Goal: Task Accomplishment & Management: Complete application form

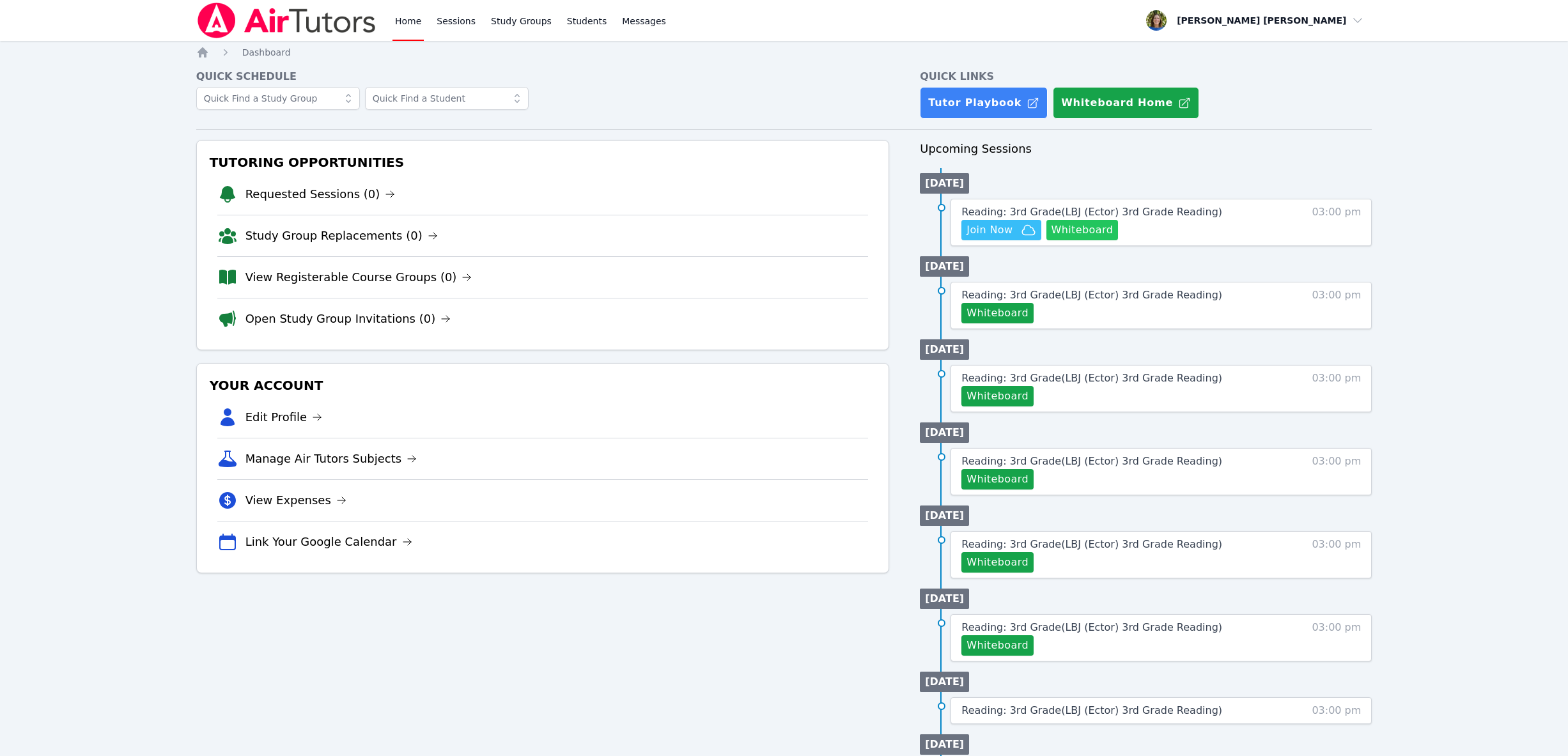
click at [1078, 229] on button "Whiteboard" at bounding box center [1082, 230] width 73 height 21
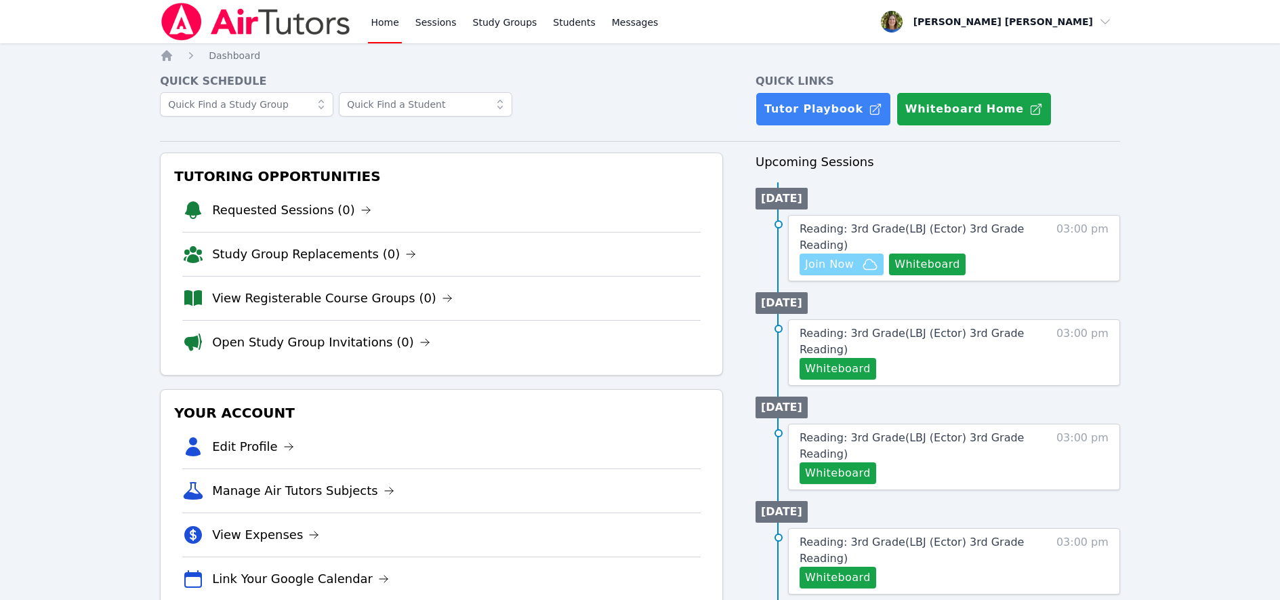
click at [839, 265] on span "Join Now" at bounding box center [829, 264] width 49 height 16
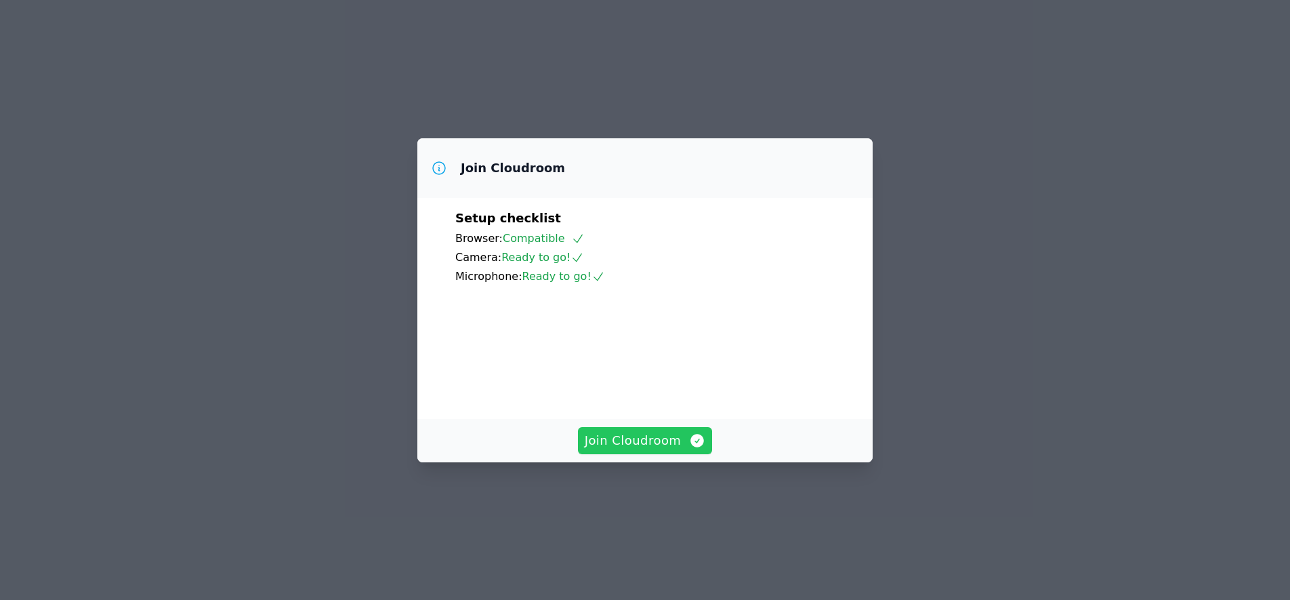
click at [652, 450] on span "Join Cloudroom" at bounding box center [645, 440] width 121 height 19
click at [646, 450] on span "Join Cloudroom" at bounding box center [645, 440] width 121 height 19
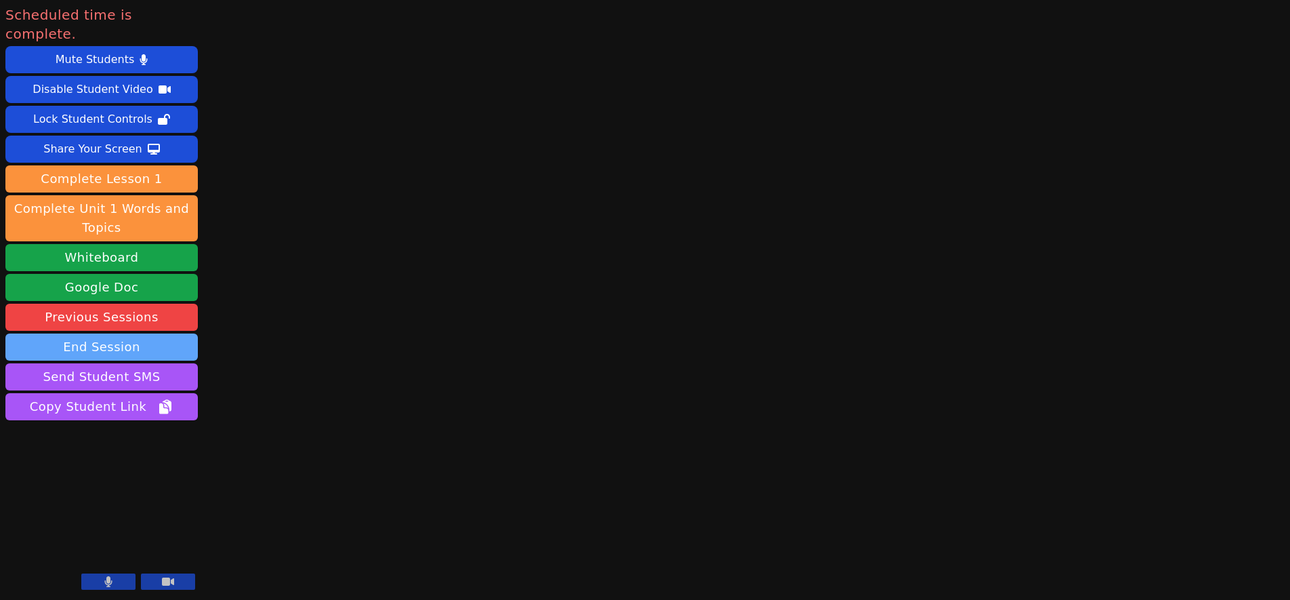
click at [150, 333] on button "End Session" at bounding box center [101, 346] width 192 height 27
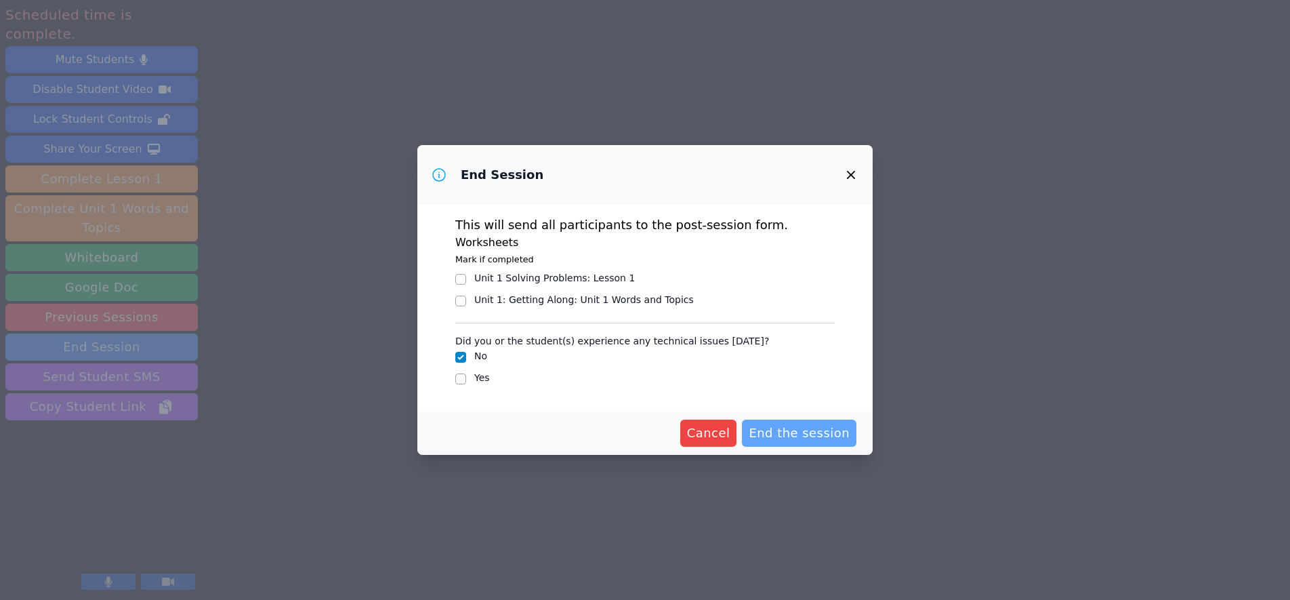
click at [777, 429] on span "End the session" at bounding box center [799, 432] width 101 height 19
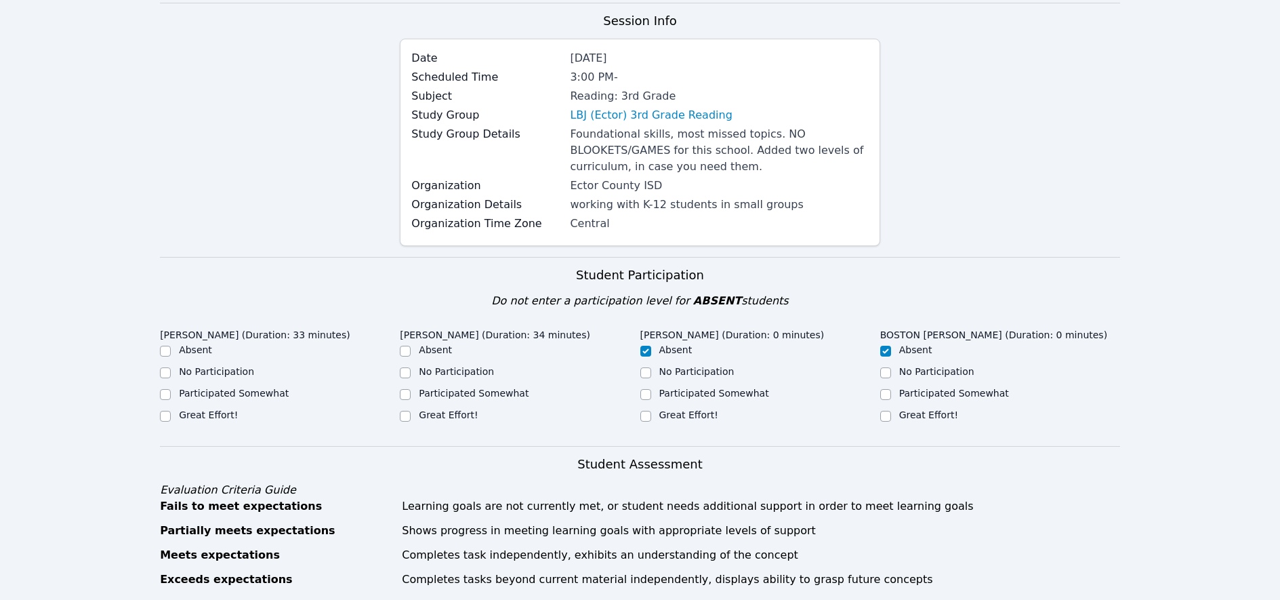
scroll to position [157, 0]
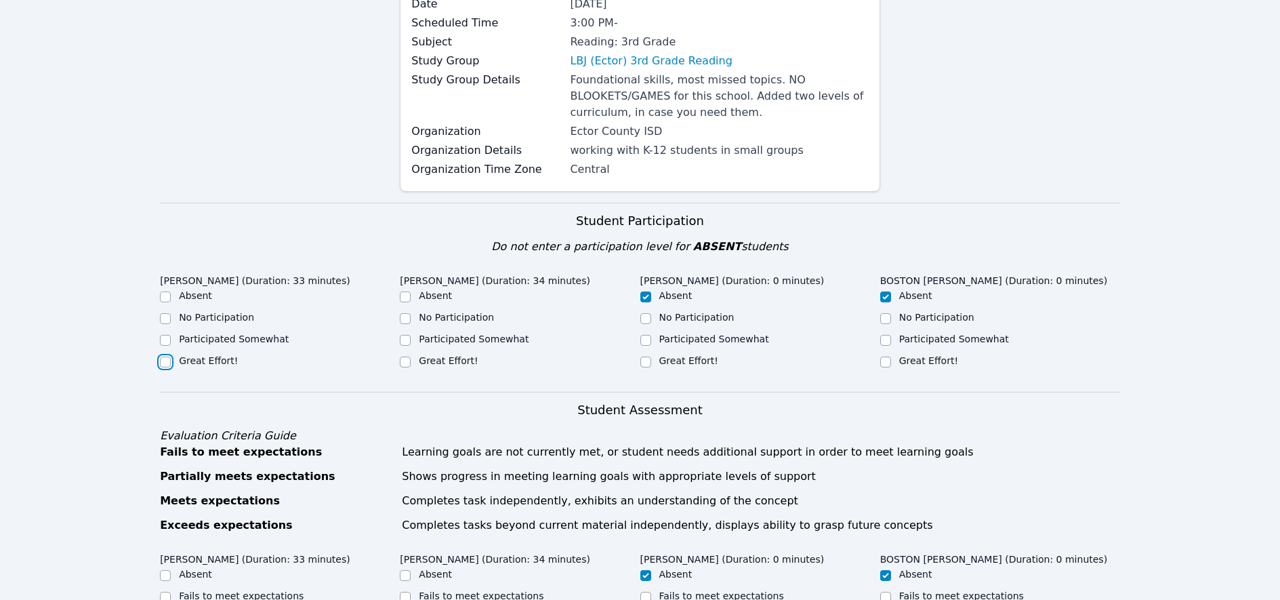
click at [166, 362] on input "Great Effort!" at bounding box center [165, 361] width 11 height 11
checkbox input "true"
click at [403, 360] on input "Great Effort!" at bounding box center [405, 361] width 11 height 11
checkbox input "true"
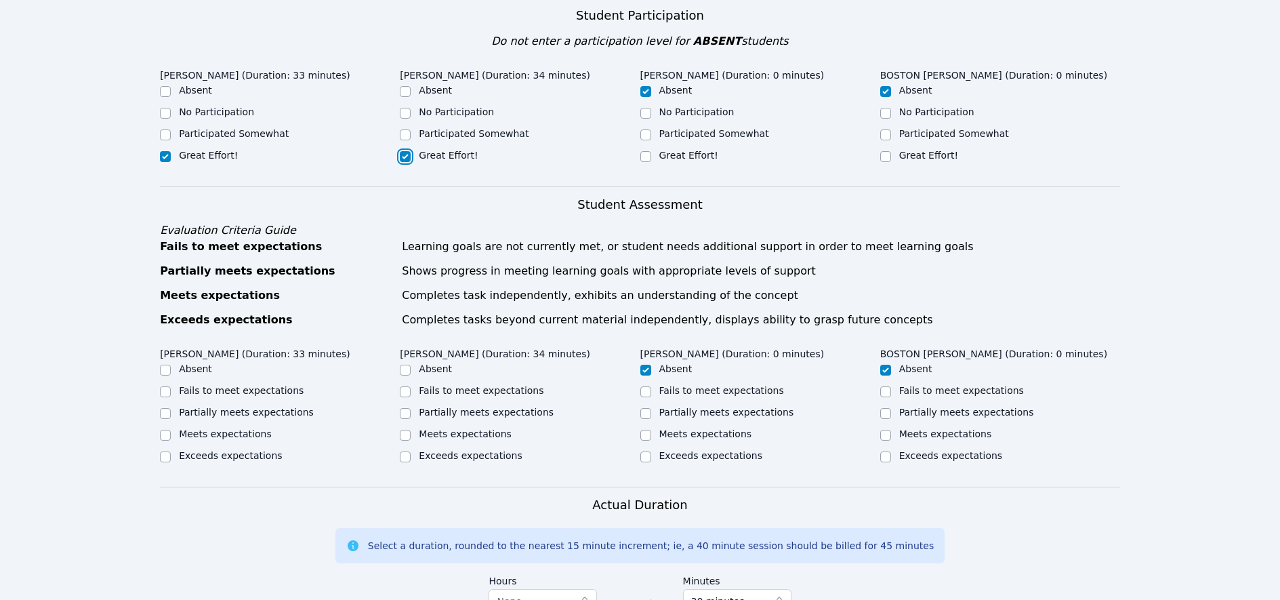
scroll to position [365, 0]
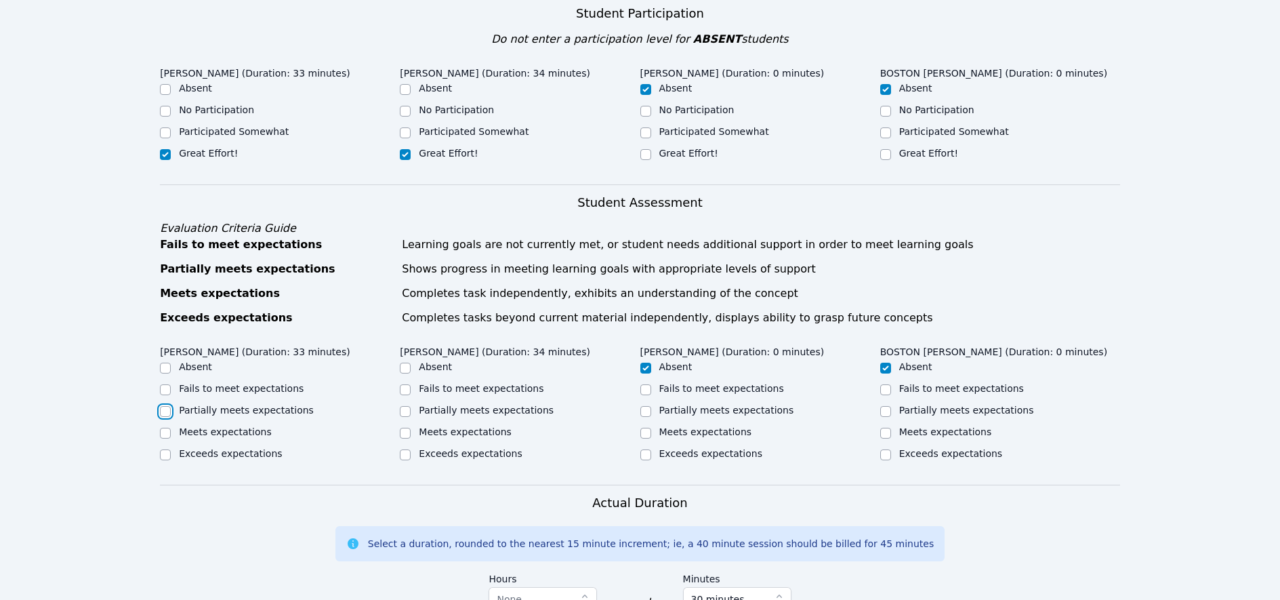
click at [164, 411] on input "Partially meets expectations" at bounding box center [165, 411] width 11 height 11
checkbox input "true"
click at [406, 412] on input "Partially meets expectations" at bounding box center [405, 411] width 11 height 11
checkbox input "true"
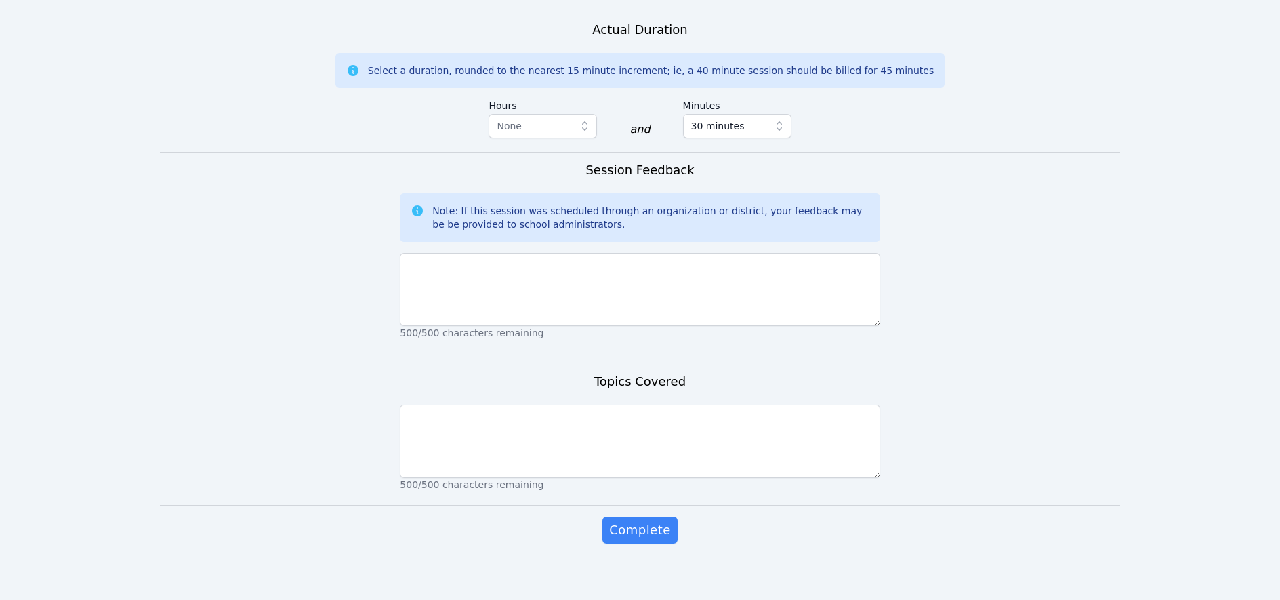
scroll to position [837, 0]
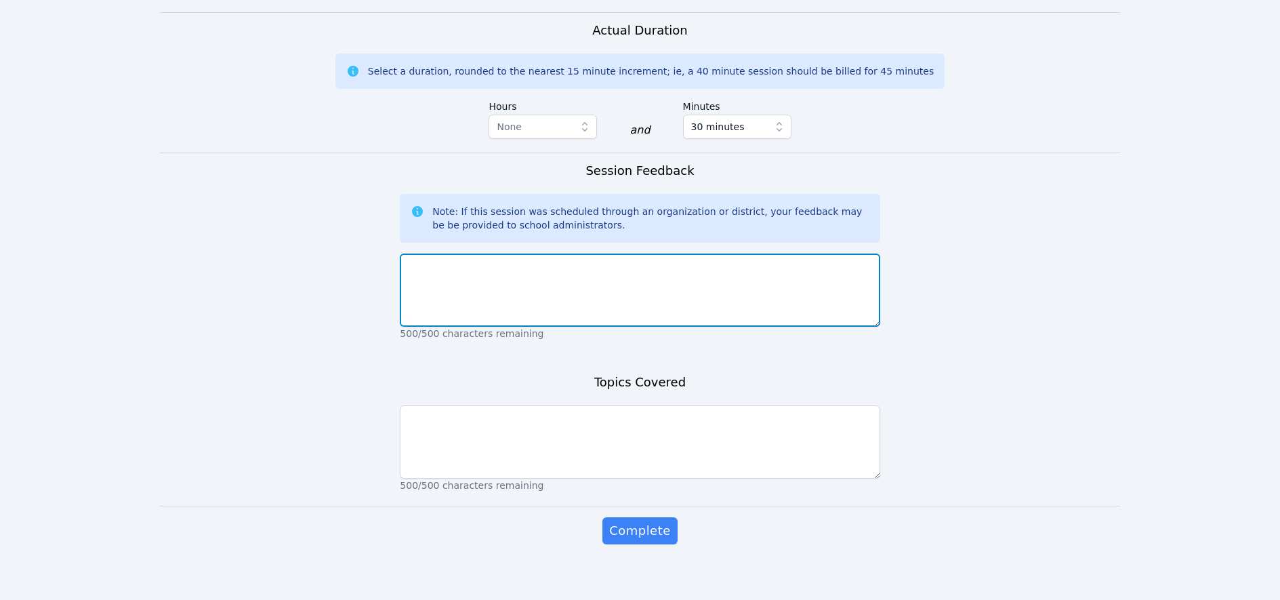
drag, startPoint x: 447, startPoint y: 283, endPoint x: 531, endPoint y: 304, distance: 86.6
click at [448, 283] on textarea at bounding box center [640, 289] width 480 height 73
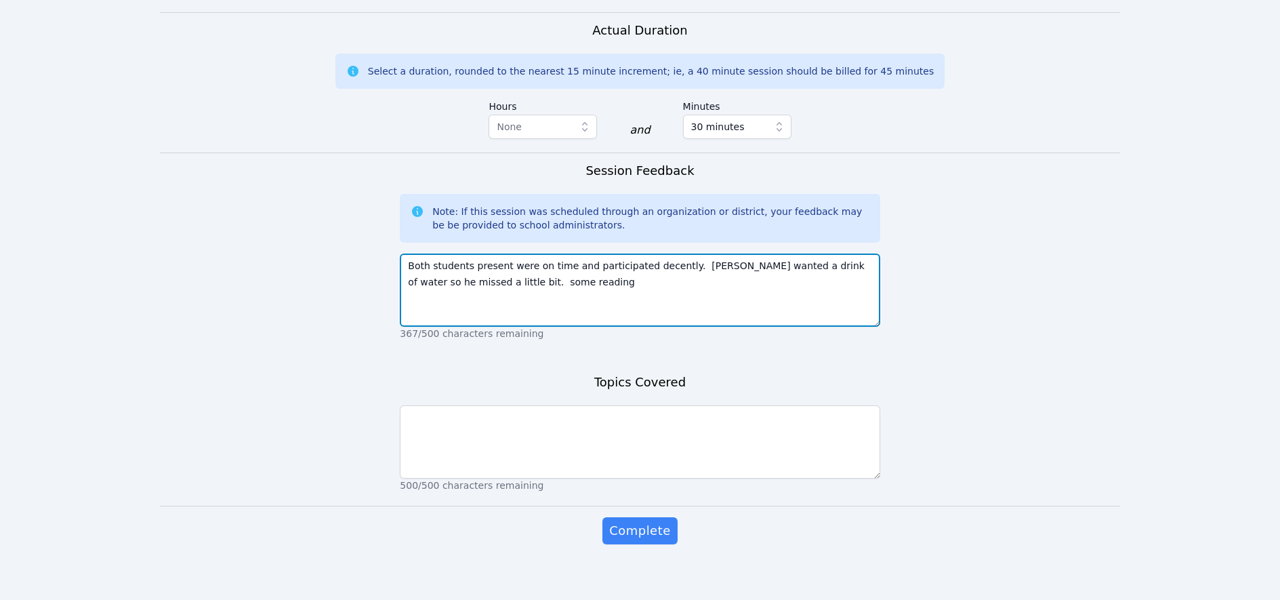
click at [497, 284] on textarea "Both students present were on time and participated decently. [PERSON_NAME] wan…" at bounding box center [640, 289] width 480 height 73
click at [568, 280] on textarea "Both students present were on time and participated decently. [PERSON_NAME] wan…" at bounding box center [640, 289] width 480 height 73
drag, startPoint x: 551, startPoint y: 279, endPoint x: 516, endPoint y: 279, distance: 35.9
click at [516, 279] on textarea "Both students present were on time and participated decently. [PERSON_NAME] wan…" at bounding box center [640, 289] width 480 height 73
click at [587, 277] on textarea "Both students present were on time and participated decently. [PERSON_NAME] wan…" at bounding box center [640, 289] width 480 height 73
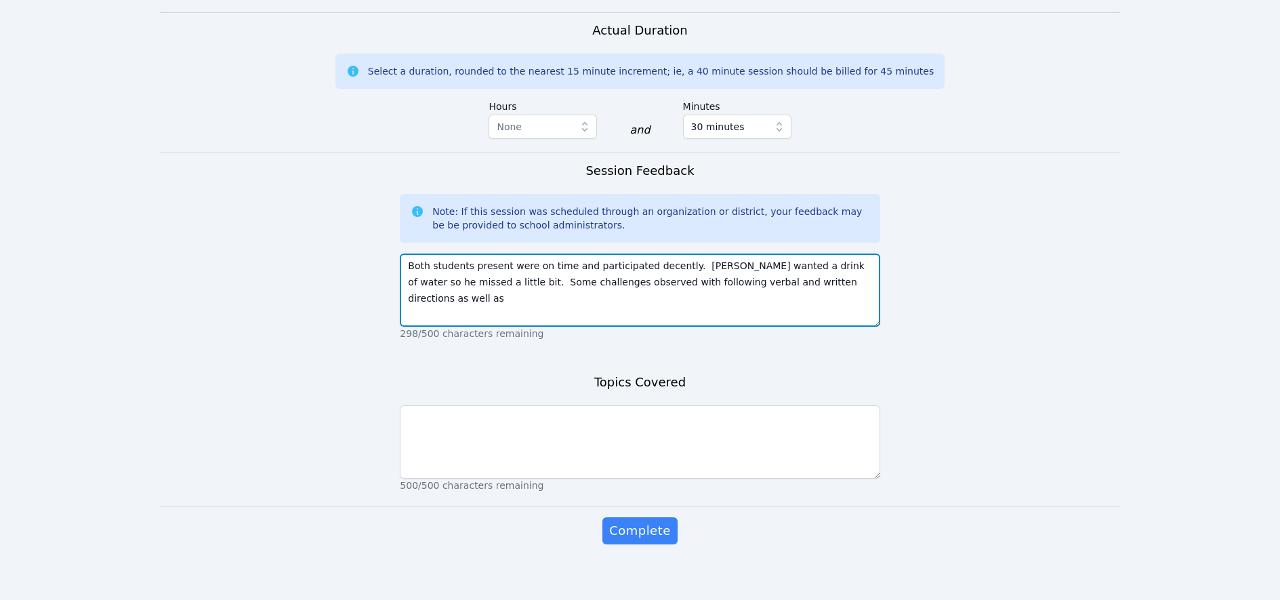
click at [854, 288] on textarea "Both students present were on time and participated decently. [PERSON_NAME] wan…" at bounding box center [640, 289] width 480 height 73
click at [834, 300] on textarea "Both students present were on time and participated decently. [PERSON_NAME] wan…" at bounding box center [640, 289] width 480 height 73
click at [769, 312] on textarea "Both students present were on time and participated decently. [PERSON_NAME] wan…" at bounding box center [640, 289] width 480 height 73
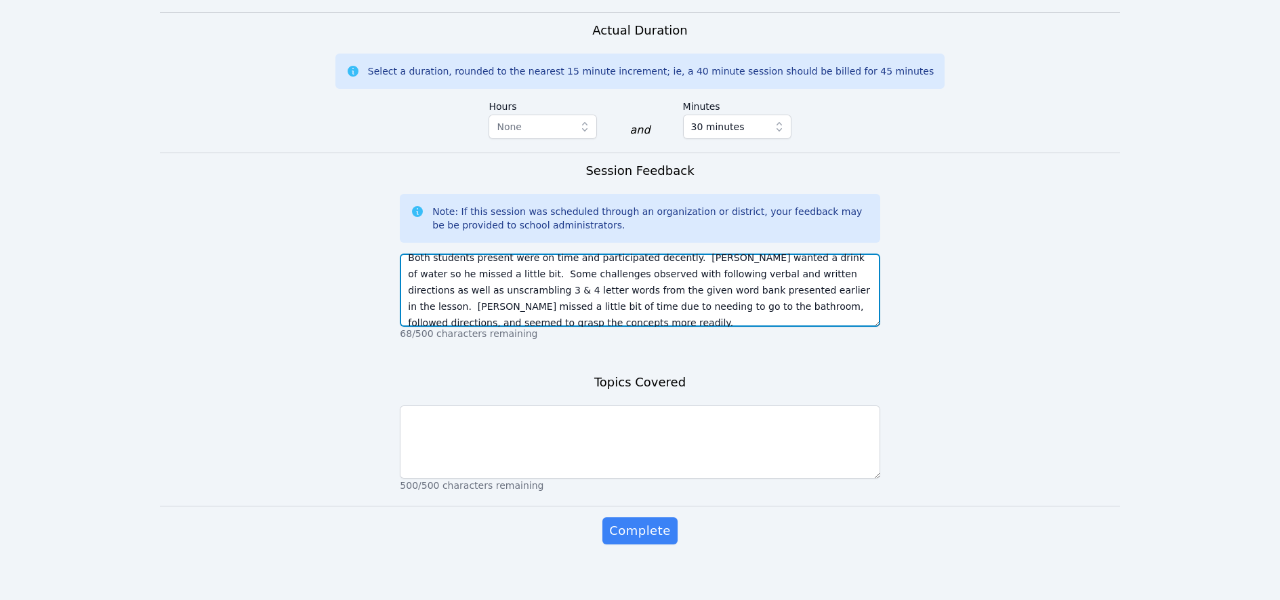
scroll to position [16, 0]
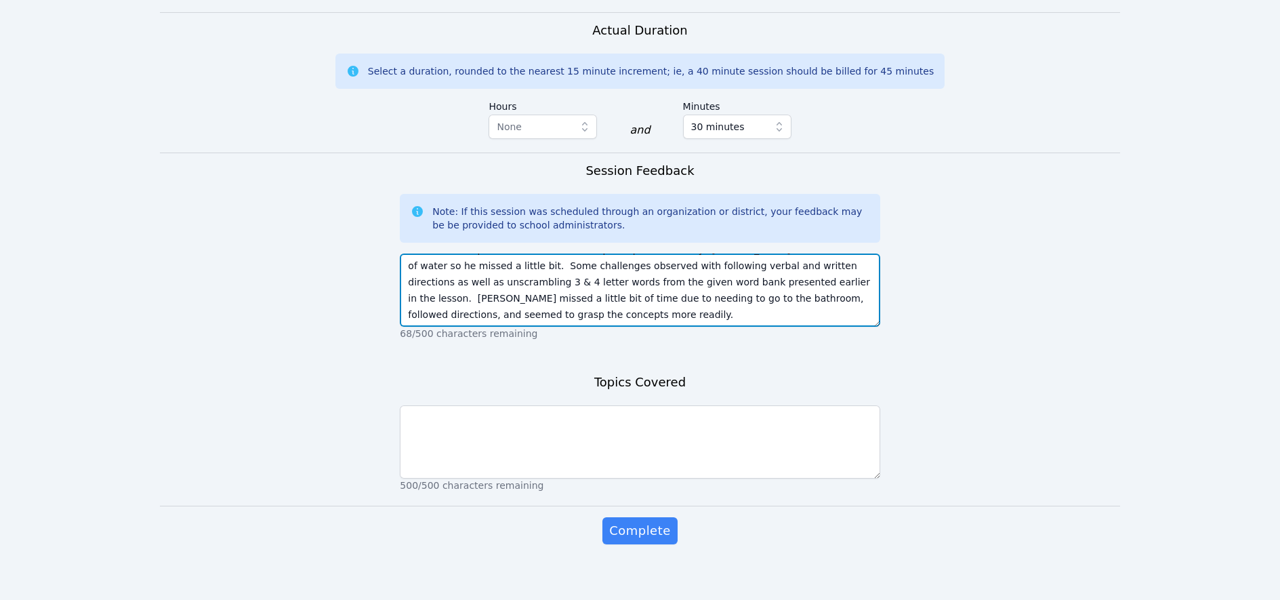
click at [567, 314] on textarea "Both students present were on time and participated decently. [PERSON_NAME] wan…" at bounding box center [640, 289] width 480 height 73
click at [641, 315] on textarea "Both students present were on time and participated decently. [PERSON_NAME] wan…" at bounding box center [640, 289] width 480 height 73
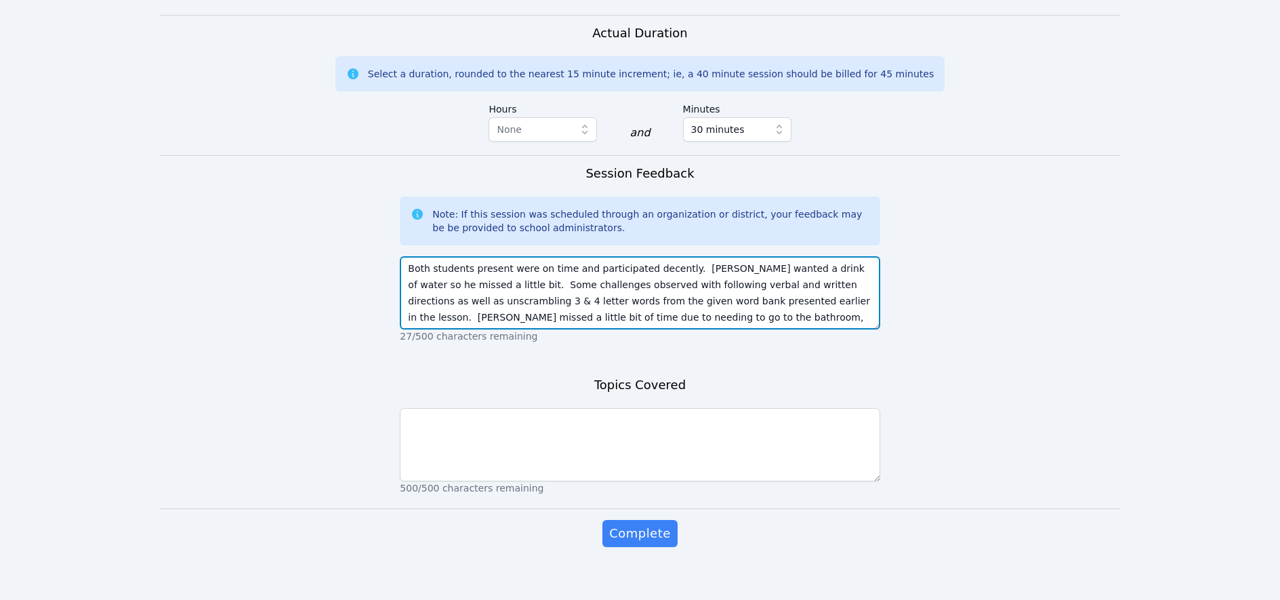
click at [514, 283] on textarea "Both students present were on time and participated decently. [PERSON_NAME] wan…" at bounding box center [640, 292] width 480 height 73
drag, startPoint x: 681, startPoint y: 283, endPoint x: 619, endPoint y: 282, distance: 62.3
click at [619, 282] on textarea "Both students present were on time and participated decently. [PERSON_NAME] wan…" at bounding box center [640, 292] width 480 height 73
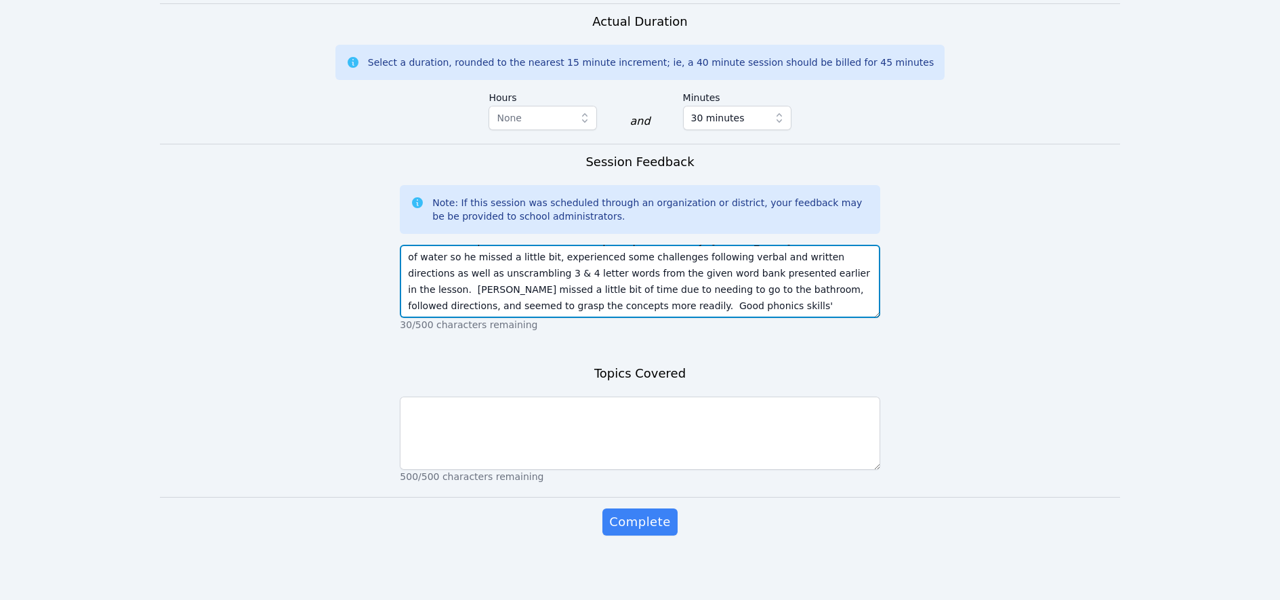
scroll to position [846, 0]
type textarea "Both students present were on time and participated decently. [PERSON_NAME] wan…"
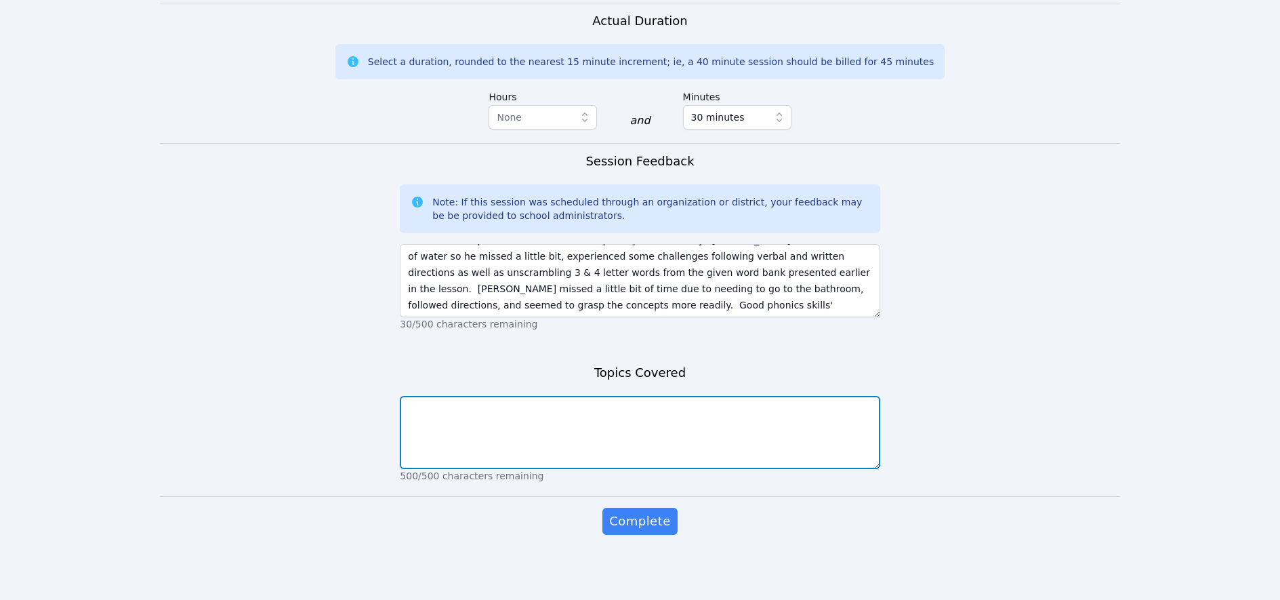
click at [480, 415] on textarea at bounding box center [640, 432] width 480 height 73
click at [659, 408] on textarea "Grade 2 Week 1 Session 1 & 2 through the Word Analysis section" at bounding box center [640, 432] width 480 height 73
type textarea "Grade 2 Week 1 Session 1 & 2 through the Word Analysis Super Words section"
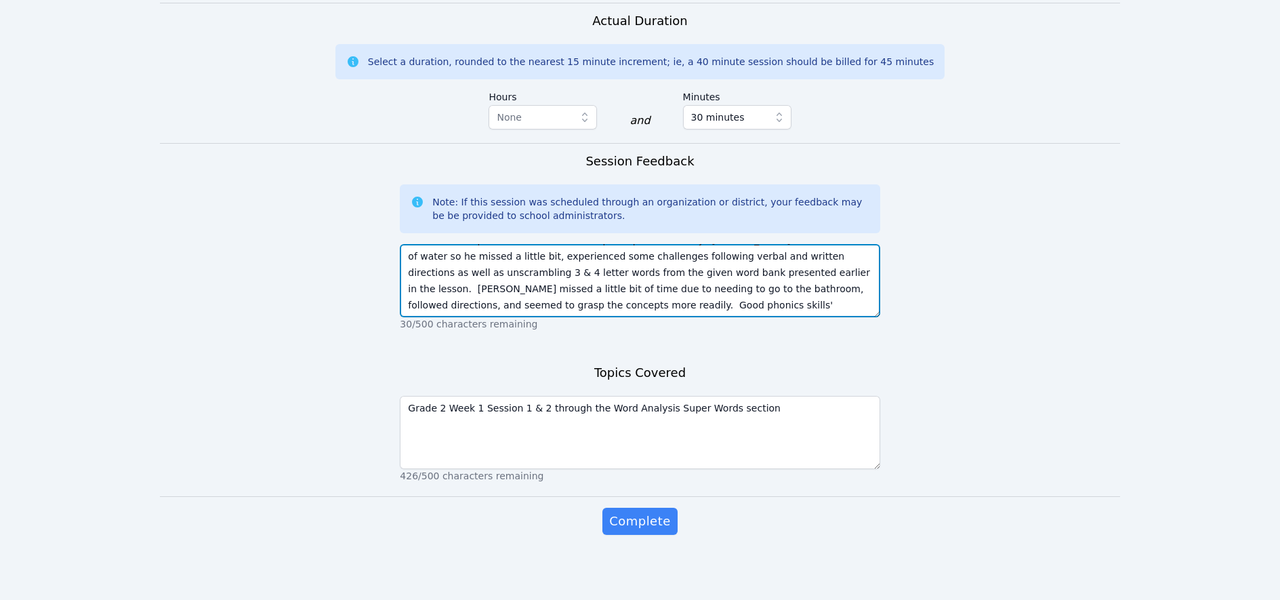
click at [550, 304] on textarea "Both students present were on time and participated decently. [PERSON_NAME] wan…" at bounding box center [640, 280] width 480 height 73
click at [664, 304] on textarea "Both students present were on time and participated decently. [PERSON_NAME] wan…" at bounding box center [640, 280] width 480 height 73
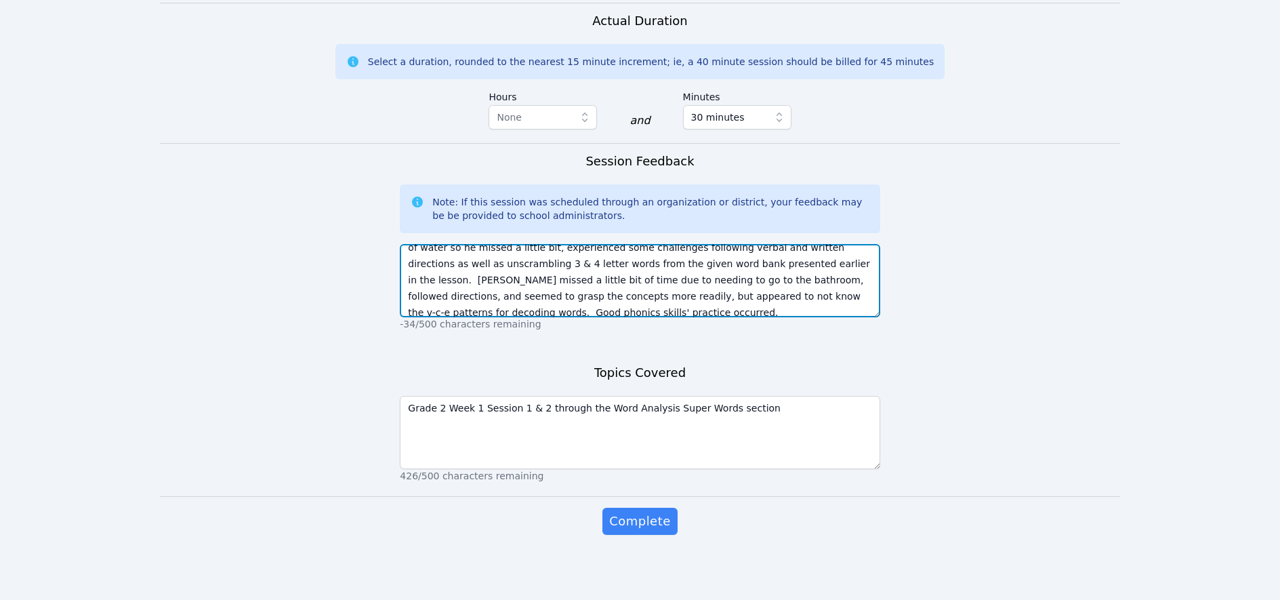
scroll to position [33, 0]
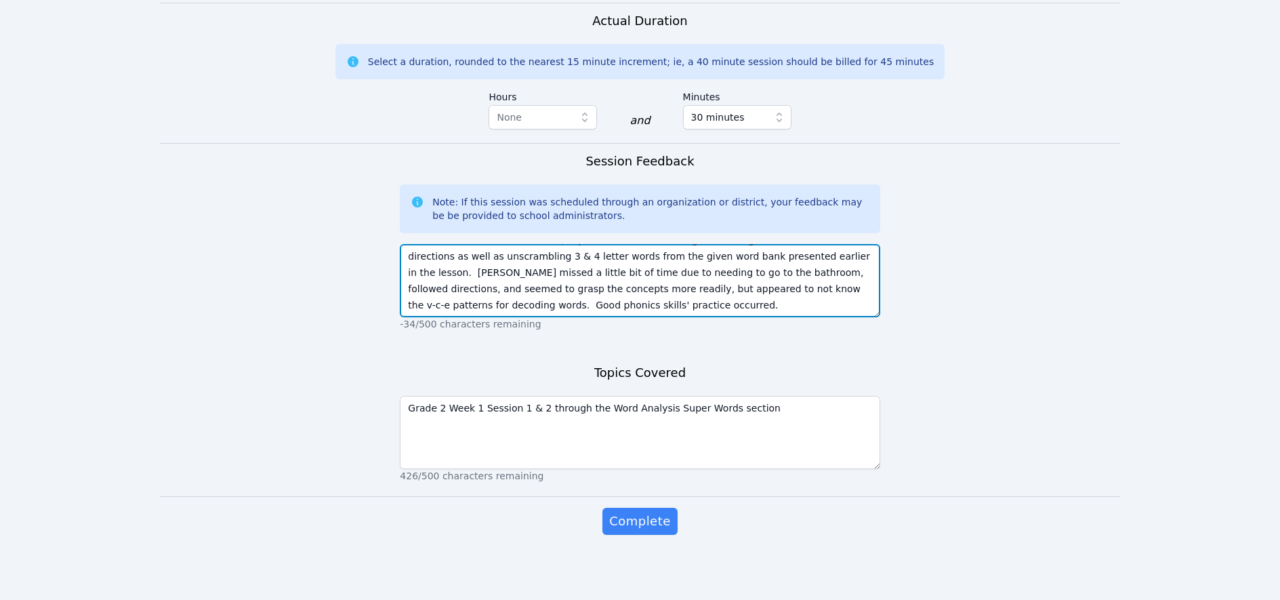
click at [749, 290] on textarea "Both students present were on time and participated decently. [PERSON_NAME] wan…" at bounding box center [640, 280] width 480 height 73
type textarea "Both students present were on time and participated decently. [PERSON_NAME] wan…"
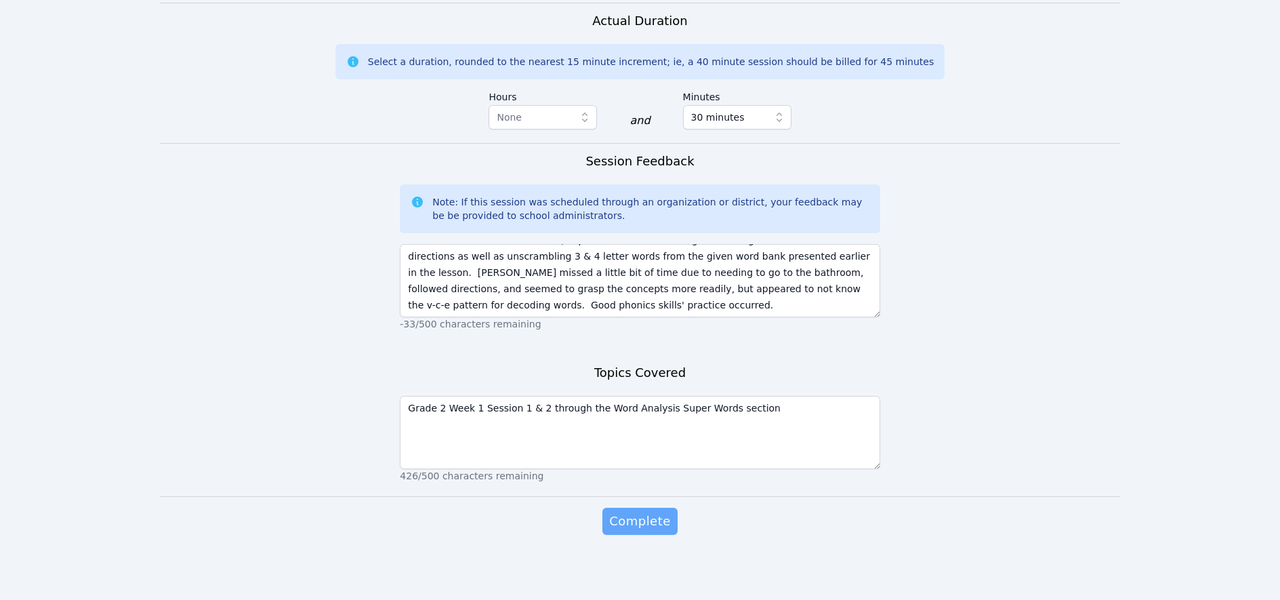
click at [642, 520] on span "Complete" at bounding box center [639, 521] width 61 height 19
